Goal: Task Accomplishment & Management: Complete application form

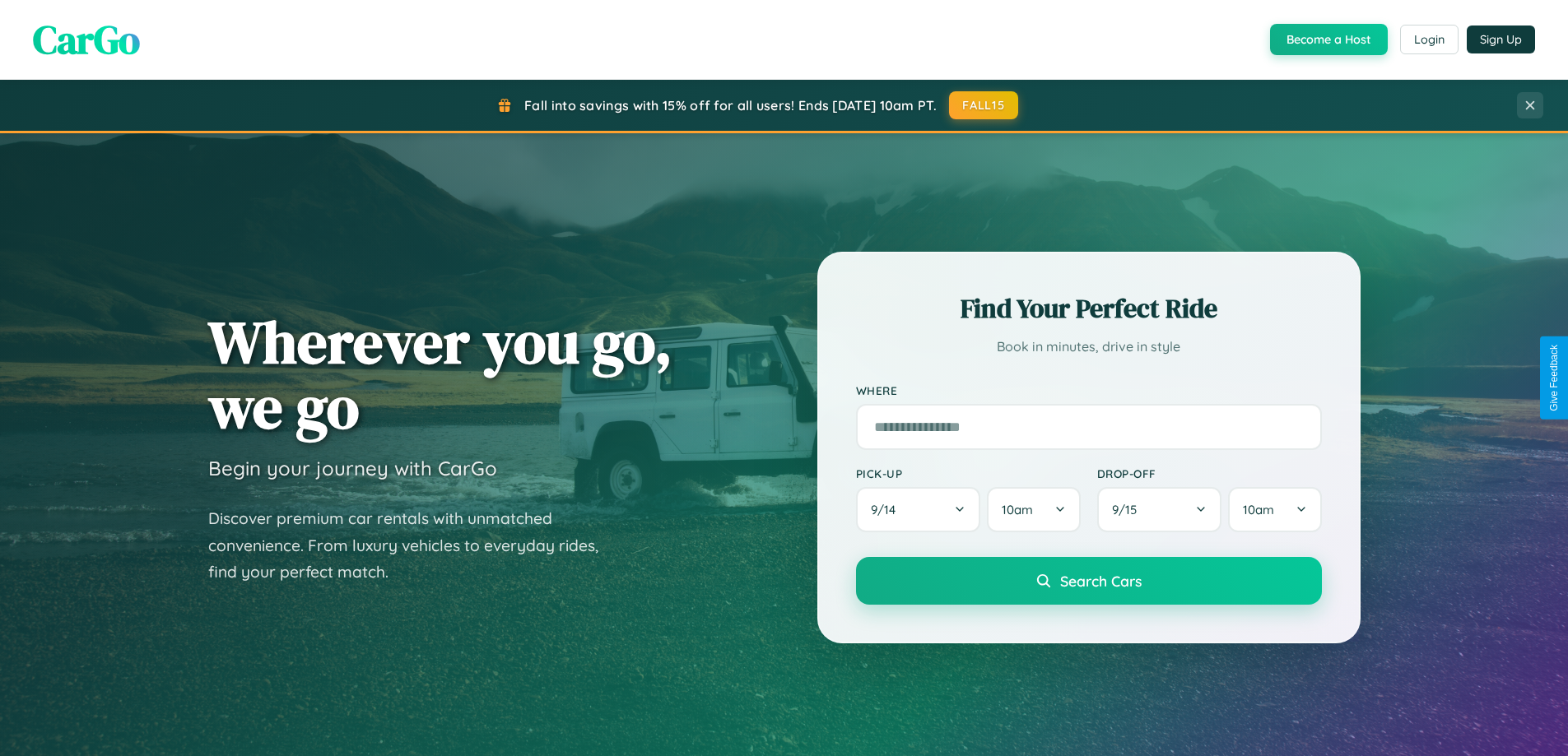
scroll to position [3166, 0]
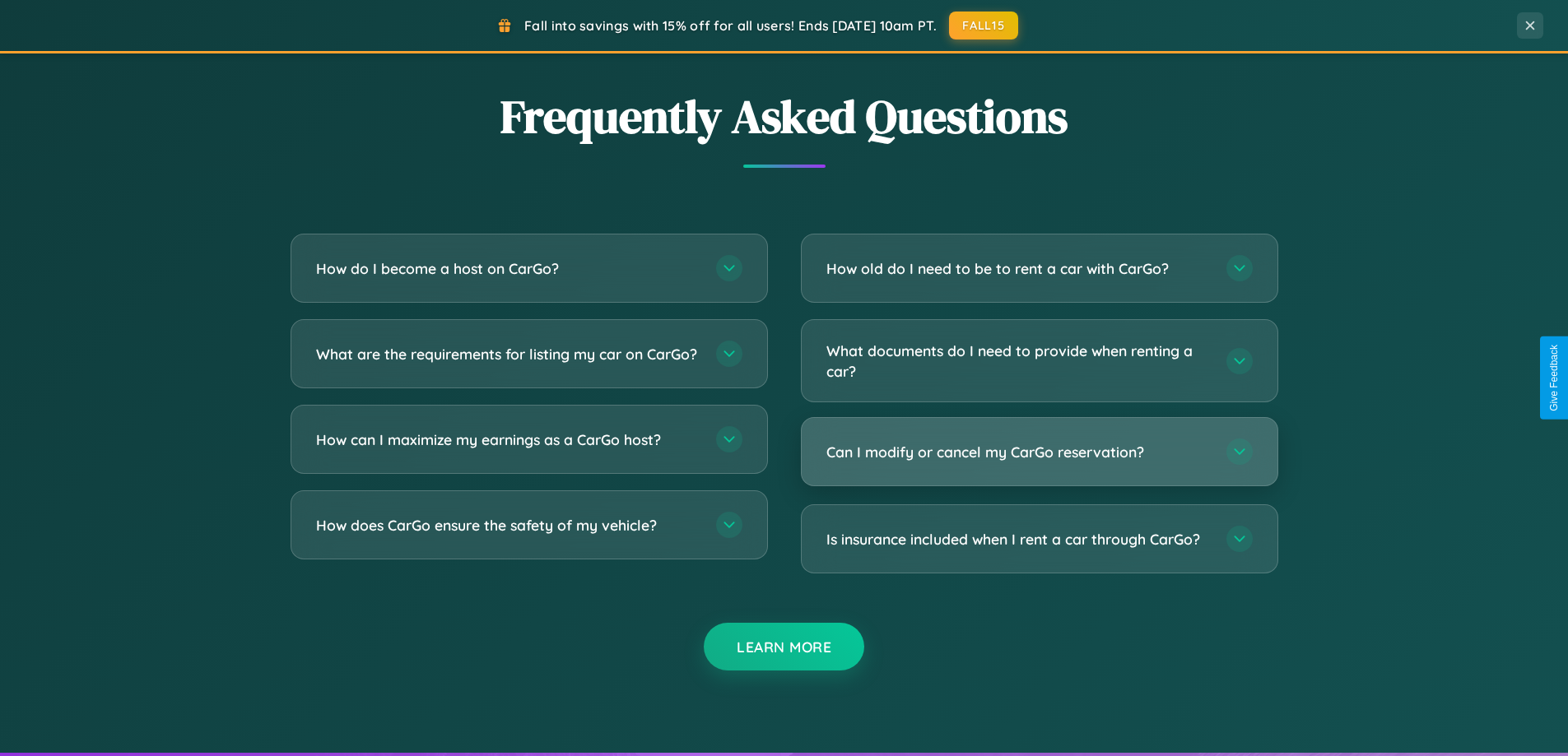
click at [1039, 453] on h3 "Can I modify or cancel my CarGo reservation?" at bounding box center [1018, 452] width 383 height 20
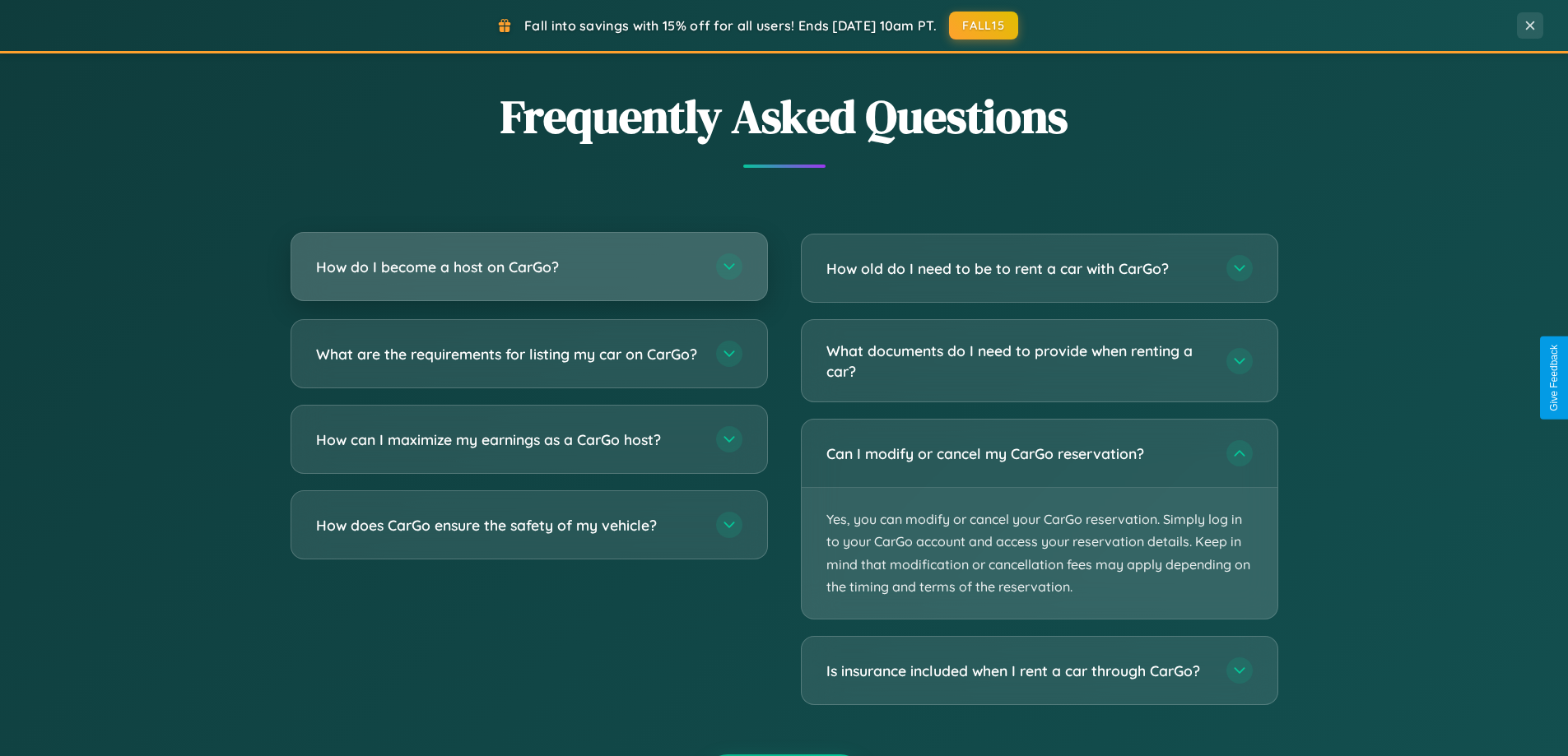
click at [528, 267] on h3 "How do I become a host on CarGo?" at bounding box center [508, 267] width 383 height 20
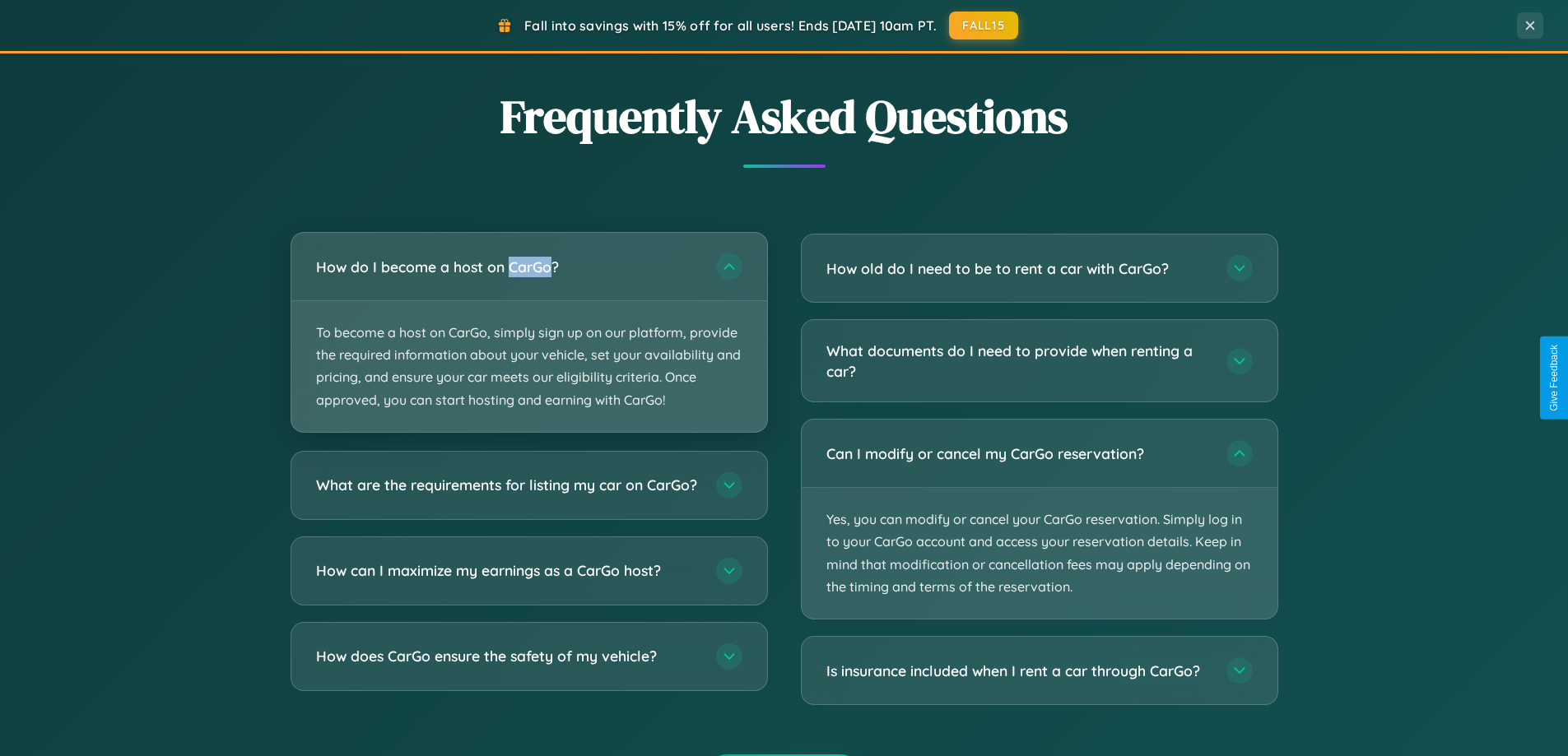
click at [528, 331] on p "To become a host on CarGo, simply sign up on our platform, provide the required…" at bounding box center [529, 366] width 476 height 131
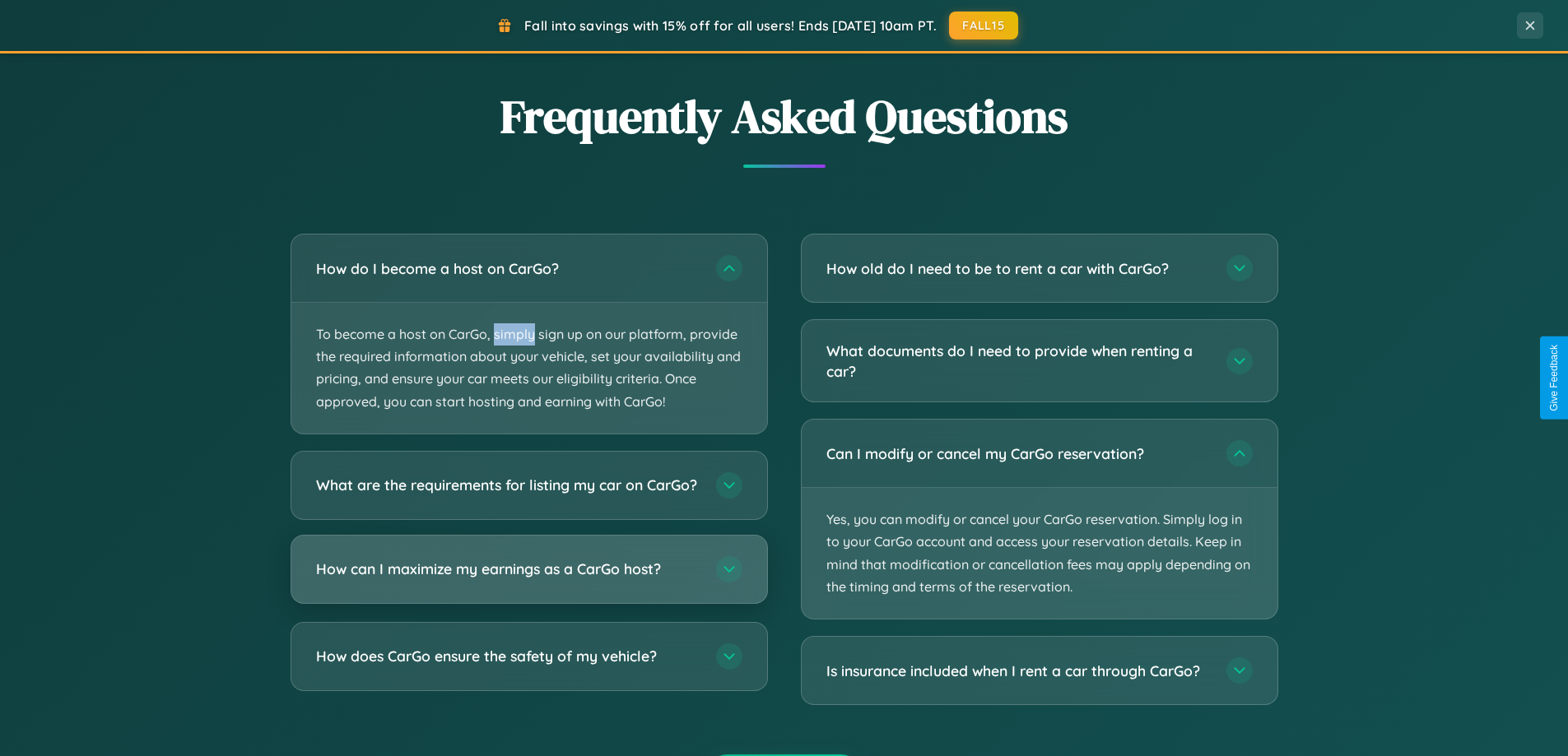
click at [528, 579] on h3 "How can I maximize my earnings as a CarGo host?" at bounding box center [508, 569] width 383 height 20
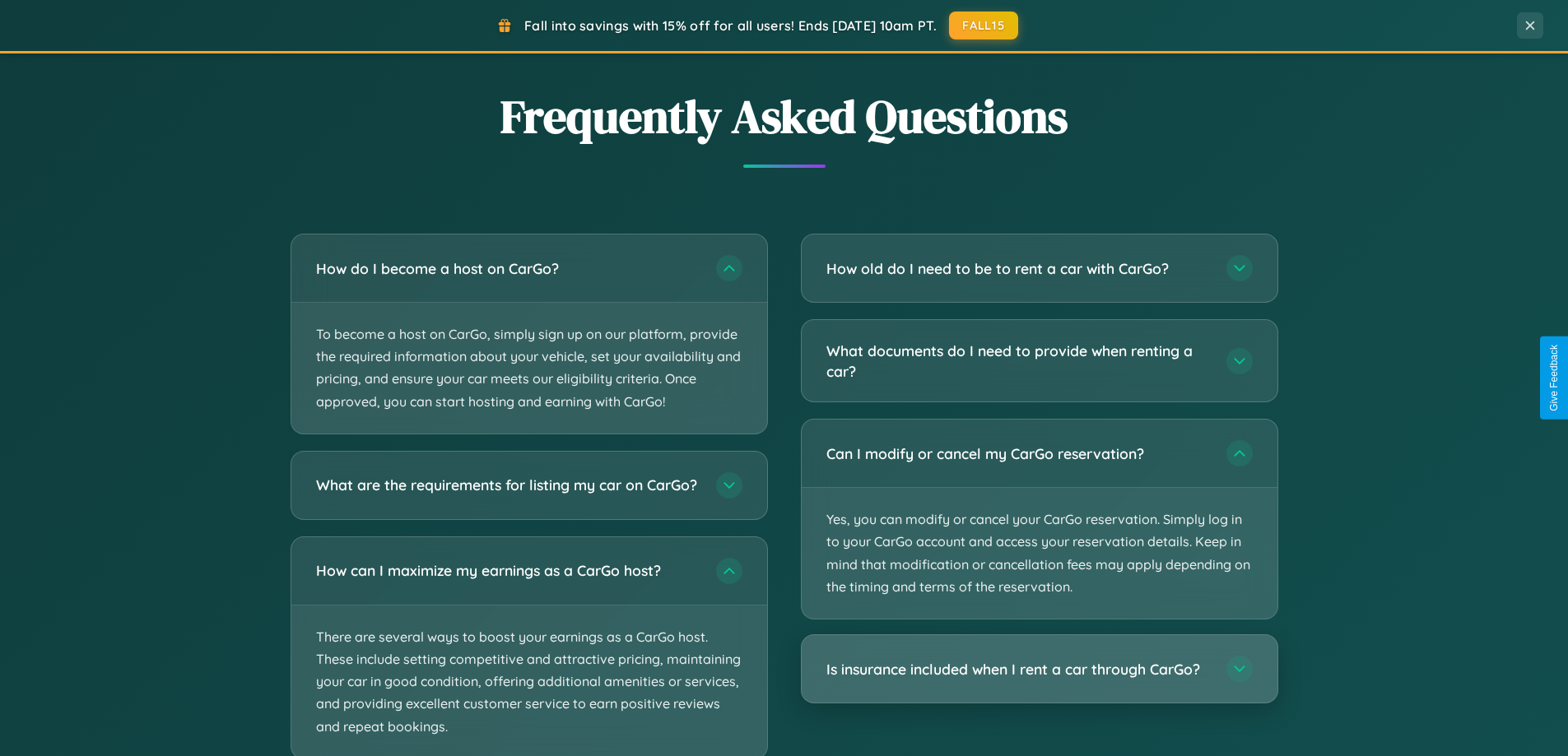
click at [1039, 669] on h3 "Is insurance included when I rent a car through CarGo?" at bounding box center [1018, 670] width 383 height 20
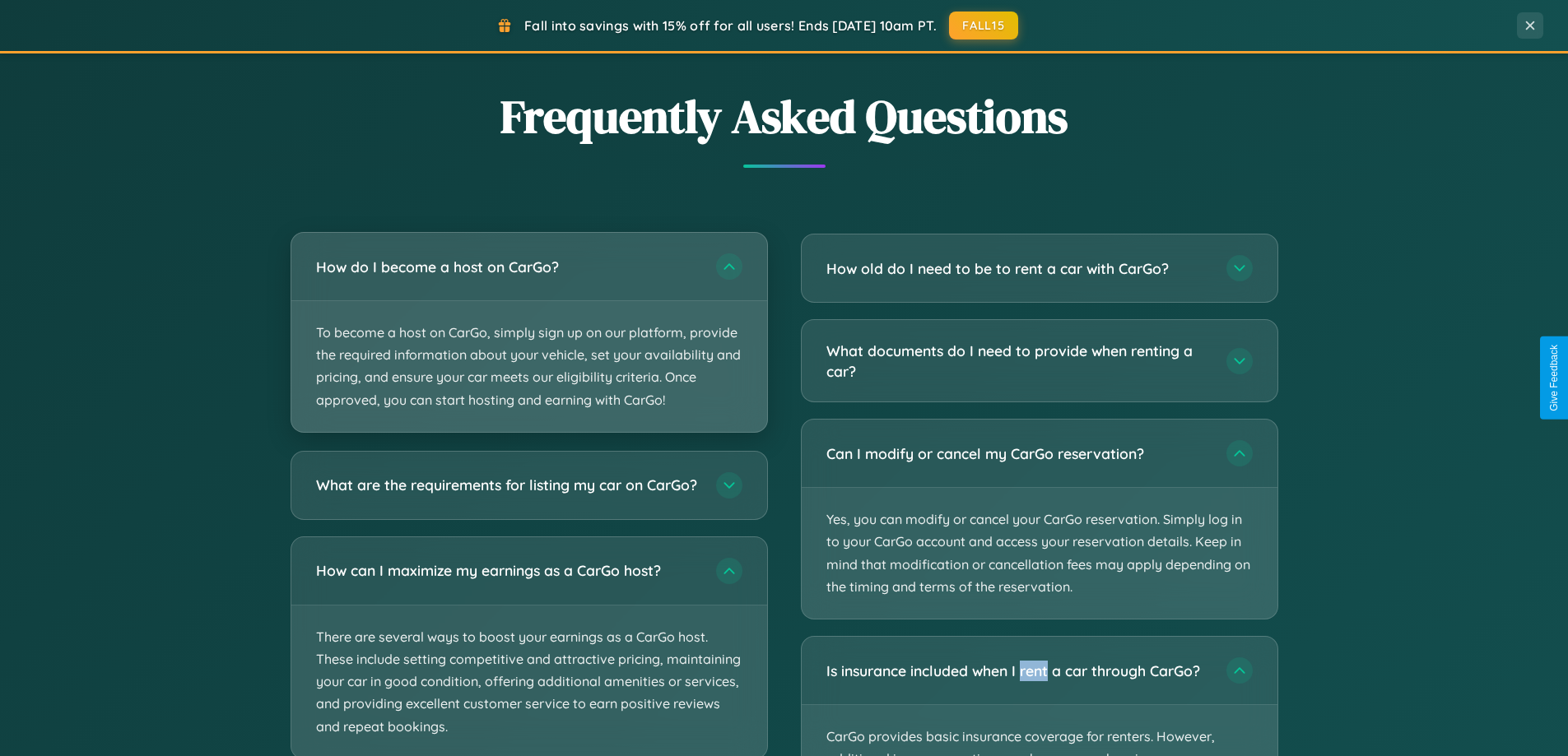
click at [528, 333] on p "To become a host on CarGo, simply sign up on our platform, provide the required…" at bounding box center [529, 366] width 476 height 131
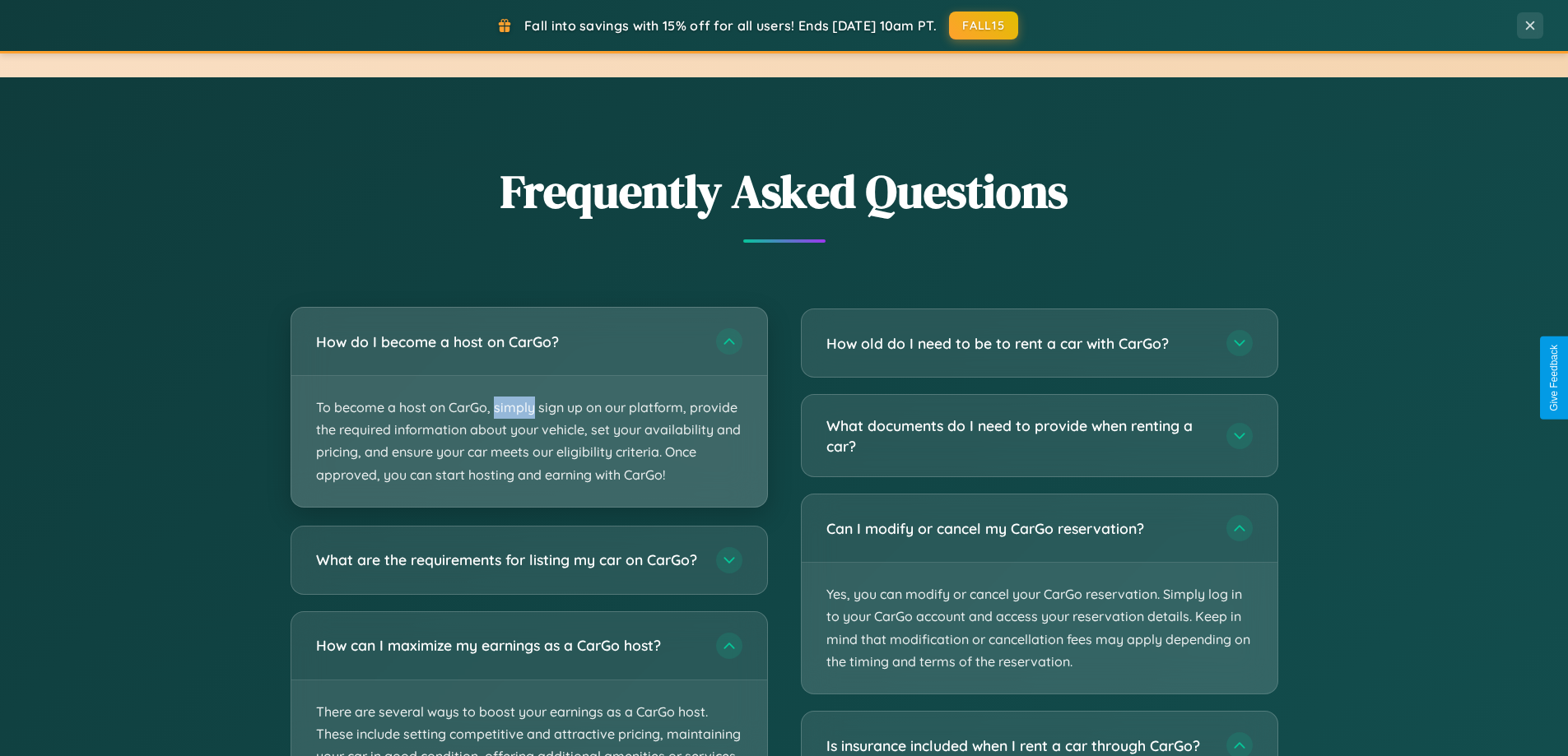
scroll to position [2972, 0]
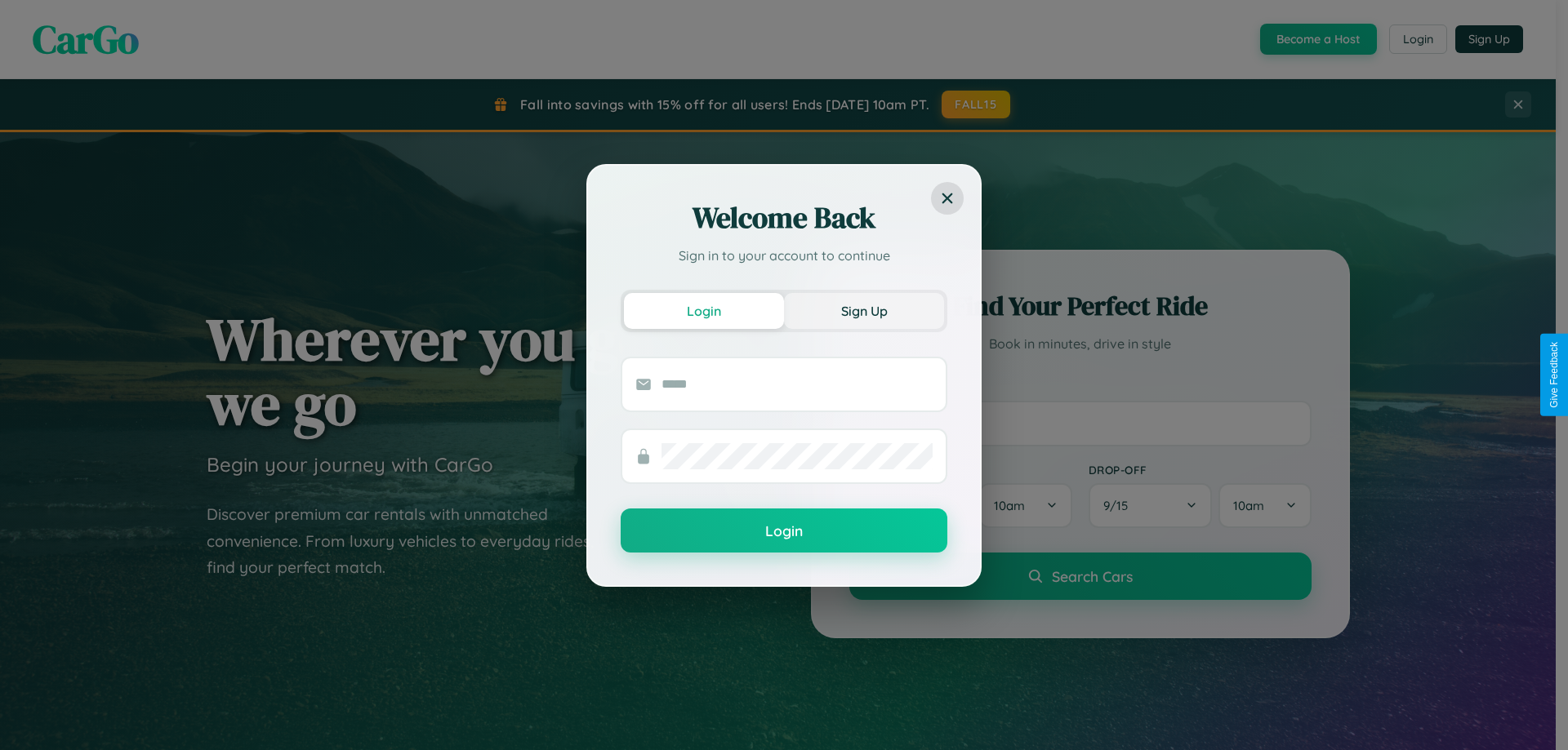
click at [864, 310] on button "Sign Up" at bounding box center [864, 311] width 160 height 36
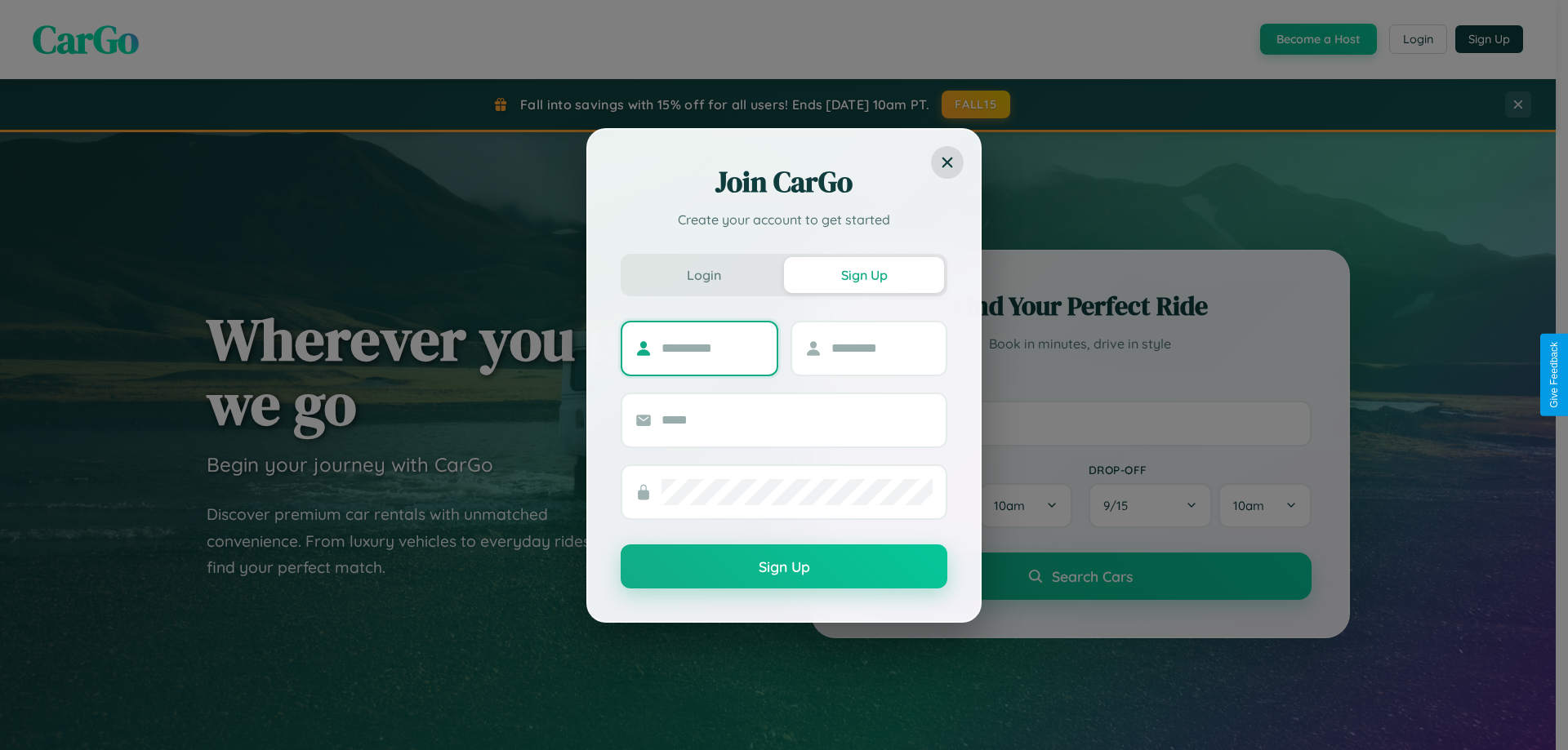
click at [712, 348] on input "text" at bounding box center [712, 348] width 102 height 26
type input "*******"
click at [881, 348] on input "text" at bounding box center [882, 348] width 102 height 26
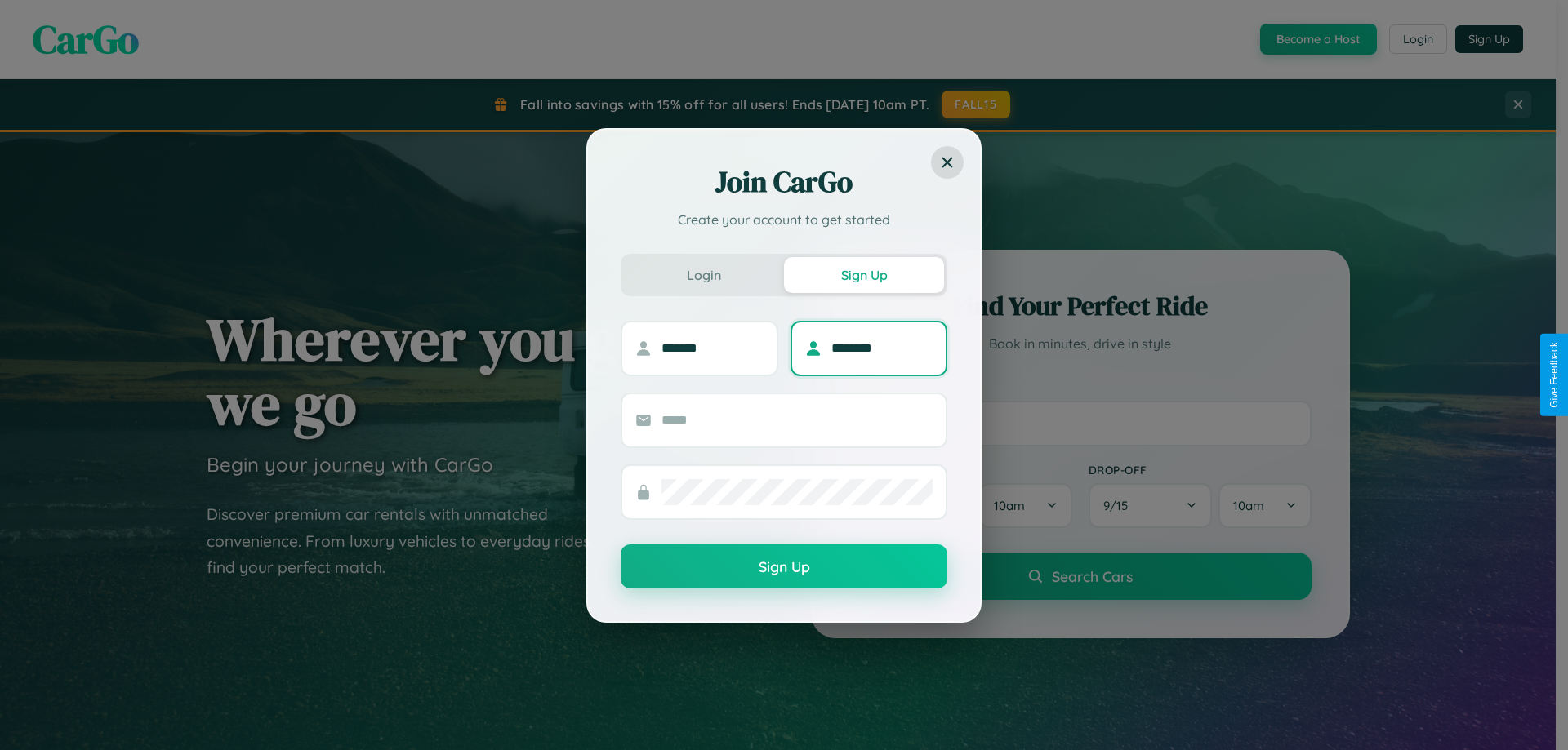
type input "********"
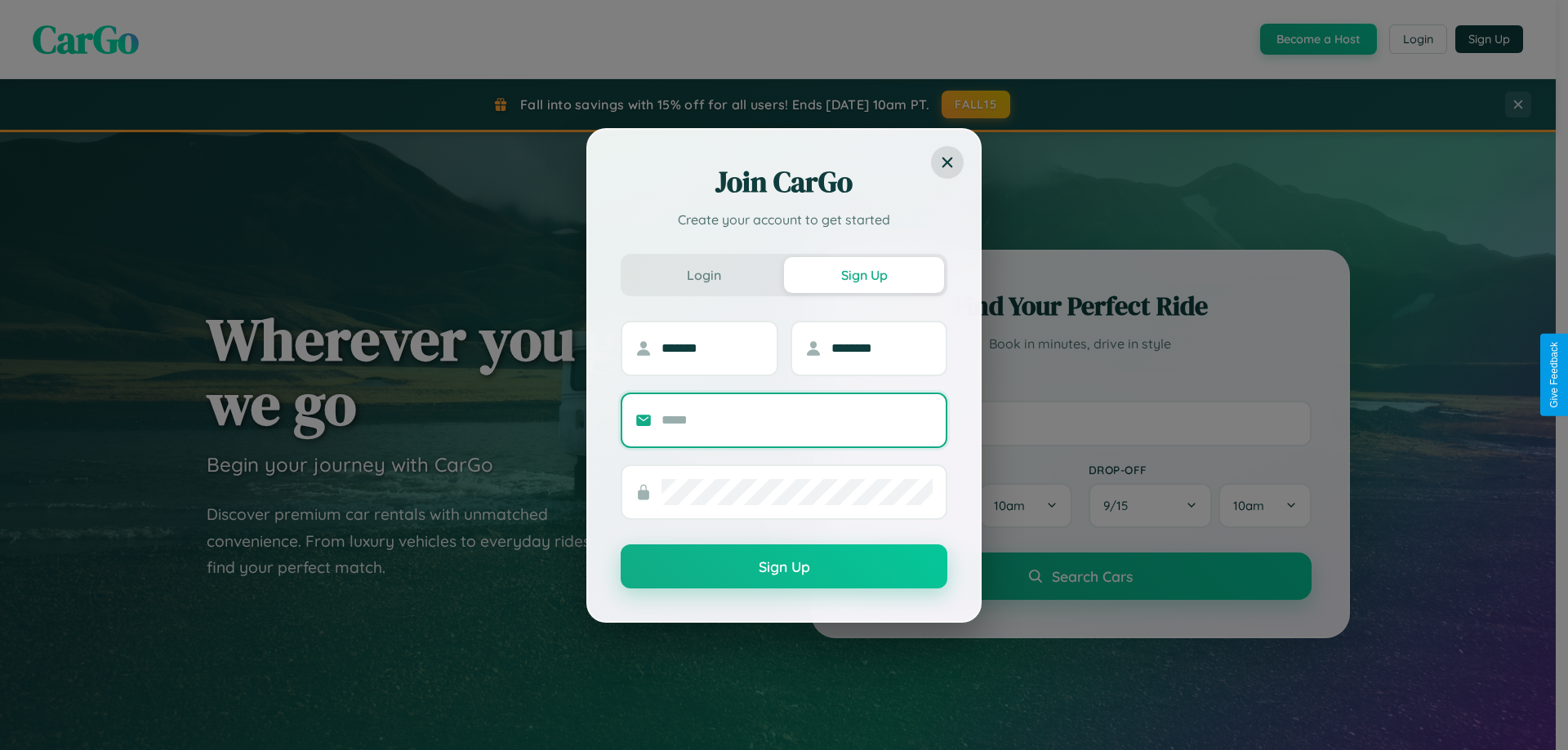
click at [797, 420] on input "text" at bounding box center [797, 420] width 271 height 26
type input "**********"
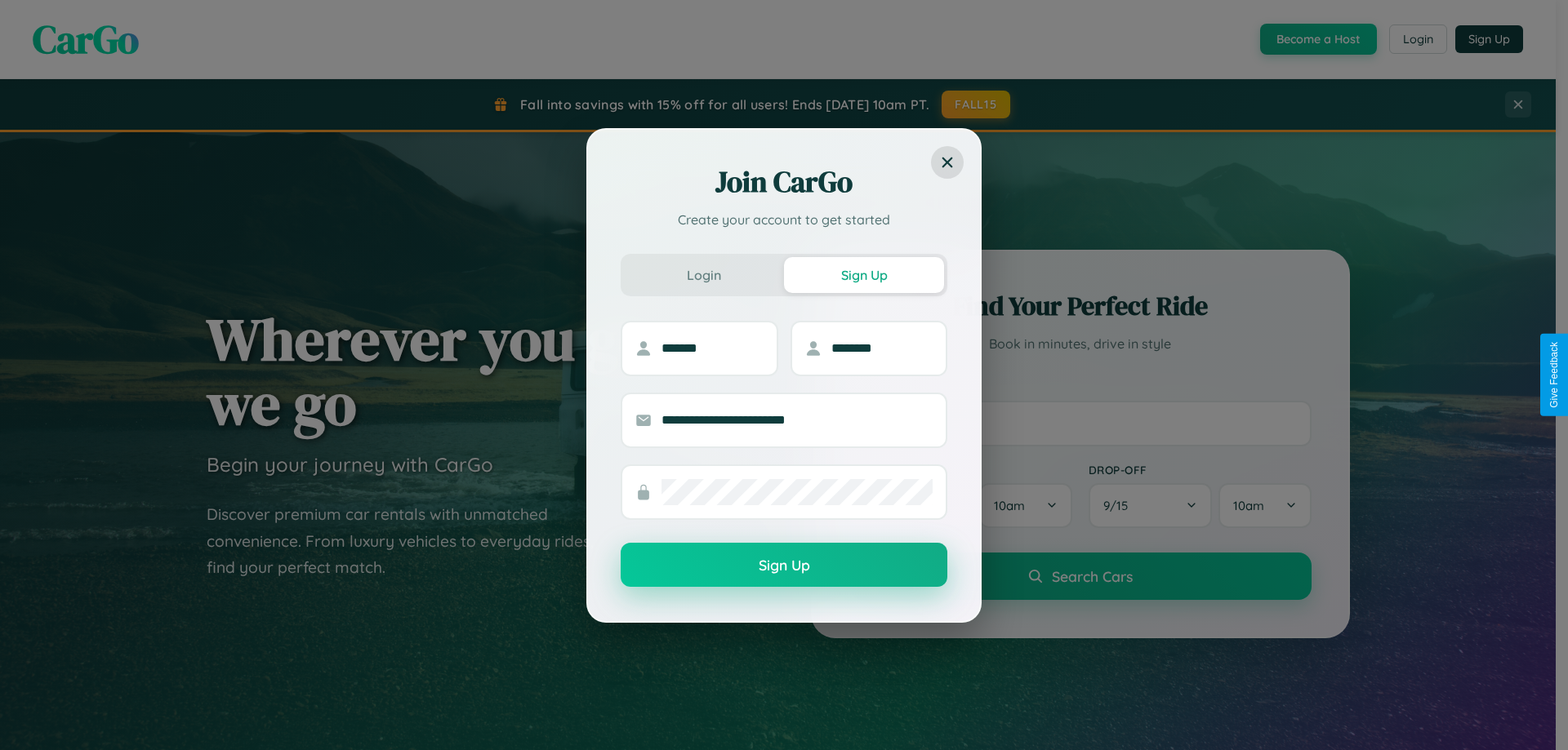
click at [784, 566] on button "Sign Up" at bounding box center [784, 565] width 326 height 44
